Goal: Transaction & Acquisition: Purchase product/service

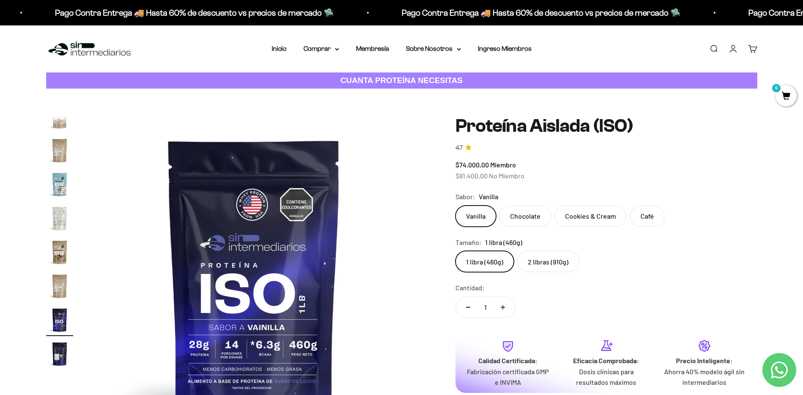
click at [437, 301] on div "Zoom Ir al artículo 1 Ir al artículo 2 Ir al artículo 3 Ir al artículo 4 Ir al …" at bounding box center [401, 277] width 711 height 323
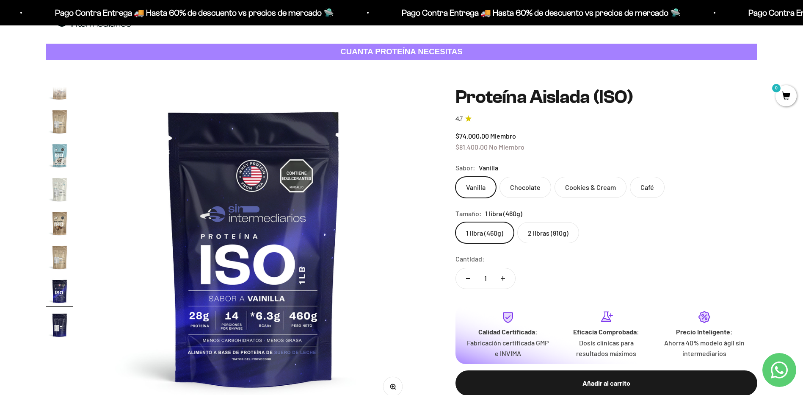
scroll to position [42, 0]
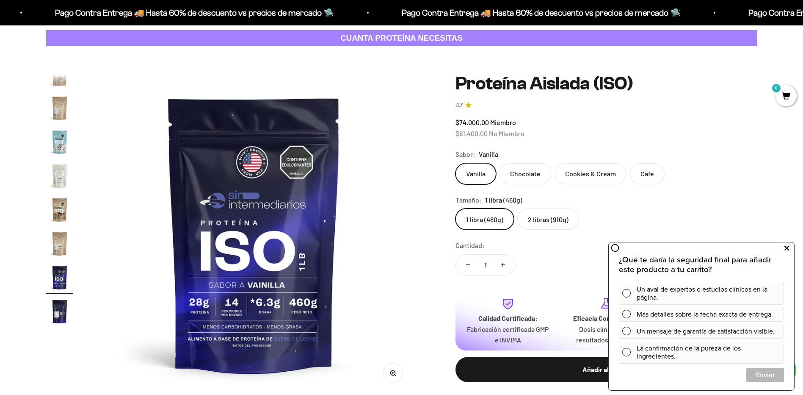
click at [787, 249] on icon at bounding box center [787, 248] width 5 height 11
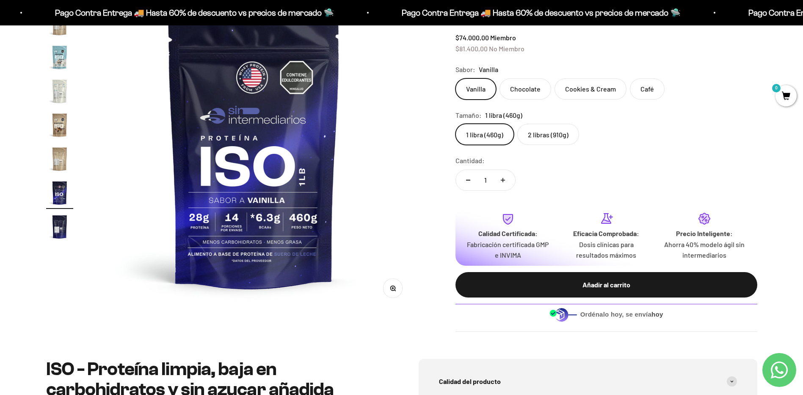
scroll to position [85, 0]
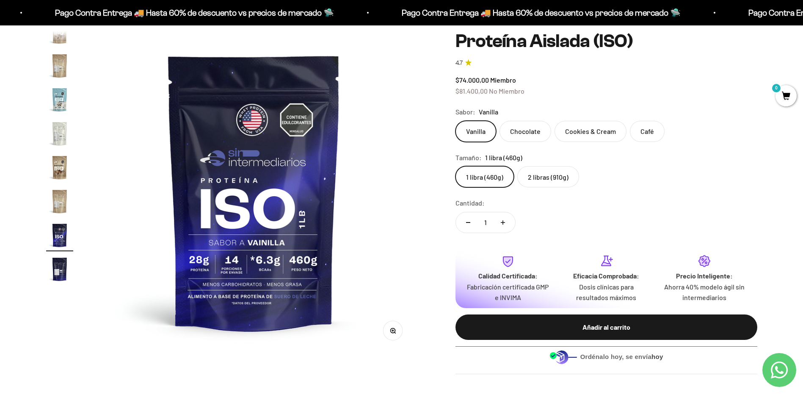
click at [550, 179] on label "2 libras (910g)" at bounding box center [548, 176] width 62 height 21
click at [456, 166] on input "2 libras (910g)" at bounding box center [455, 166] width 0 height 0
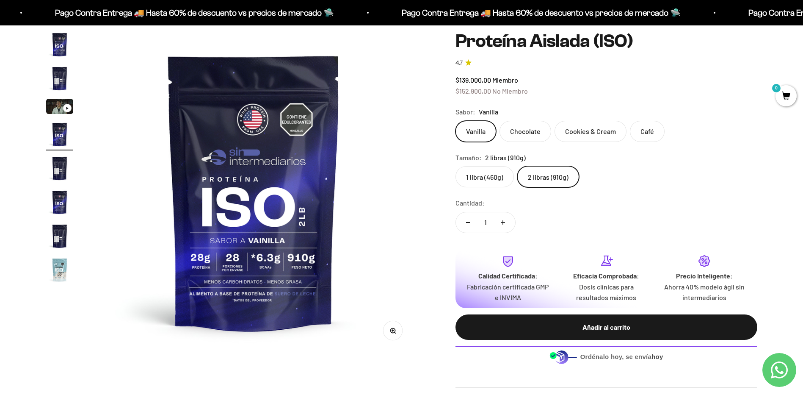
click at [468, 177] on label "1 libra (460g)" at bounding box center [485, 176] width 58 height 21
click at [456, 166] on input "1 libra (460g)" at bounding box center [455, 166] width 0 height 0
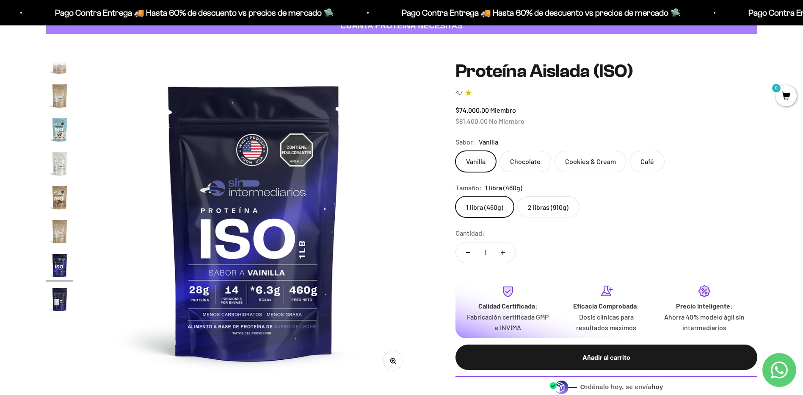
scroll to position [42, 0]
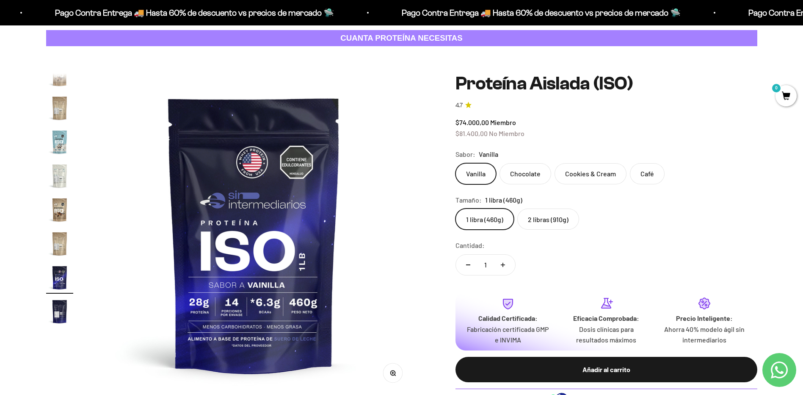
click at [533, 218] on label "2 libras (910g)" at bounding box center [548, 218] width 62 height 21
click at [456, 208] on input "2 libras (910g)" at bounding box center [455, 208] width 0 height 0
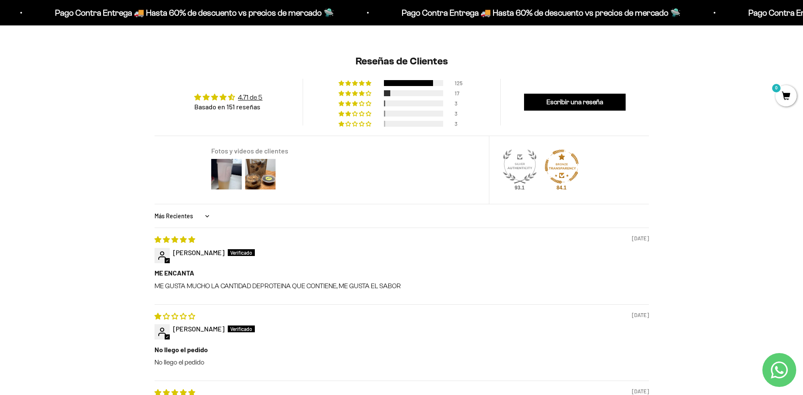
scroll to position [720, 0]
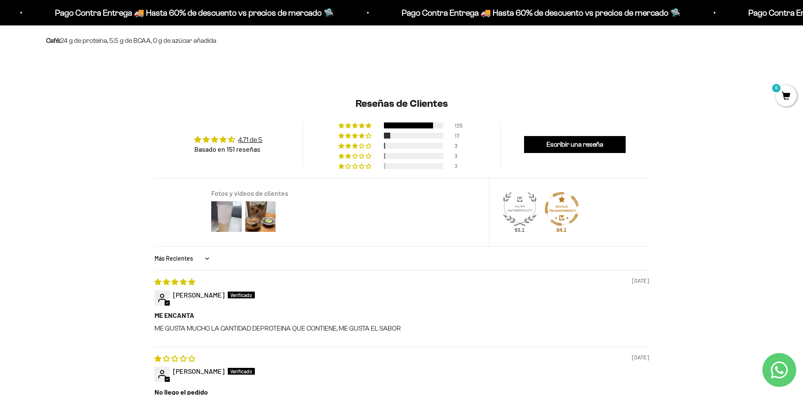
click at [225, 207] on img at bounding box center [227, 216] width 34 height 34
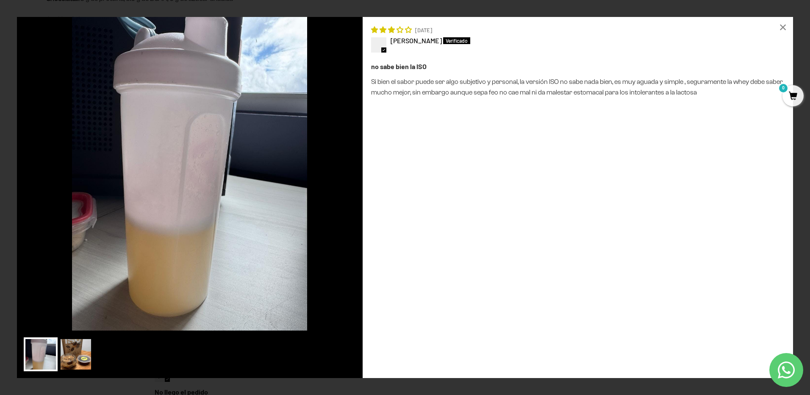
click at [81, 361] on img at bounding box center [76, 354] width 34 height 34
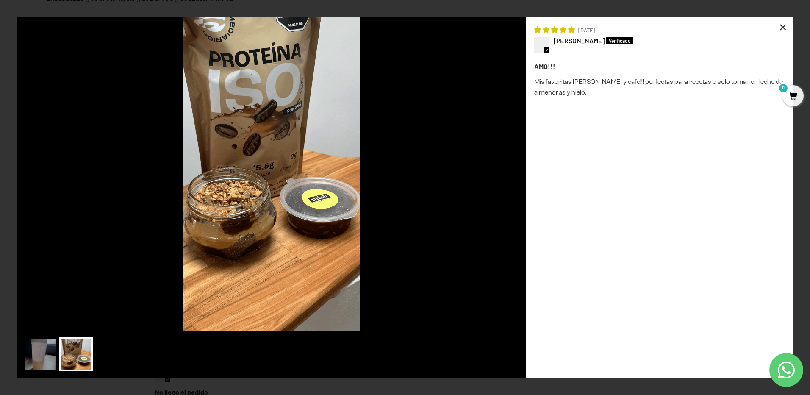
click at [784, 32] on div "×" at bounding box center [782, 27] width 20 height 20
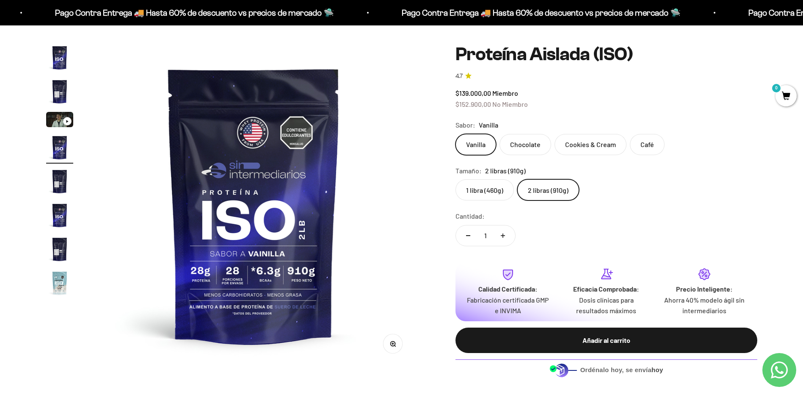
scroll to position [85, 0]
